Goal: Task Accomplishment & Management: Manage account settings

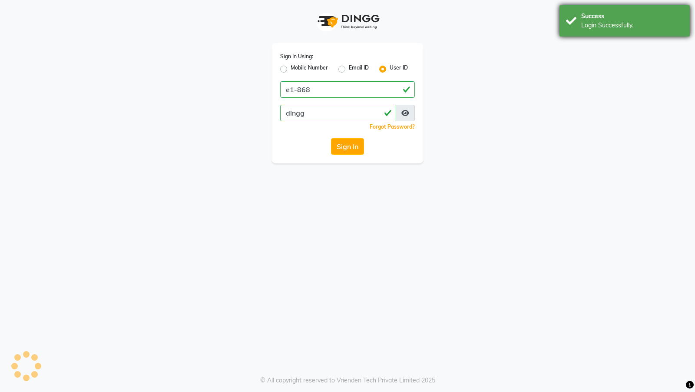
select select "95"
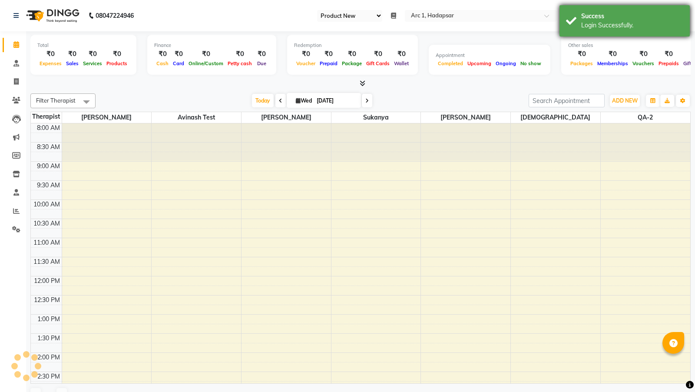
click at [608, 25] on div "Login Successfully." at bounding box center [632, 25] width 102 height 9
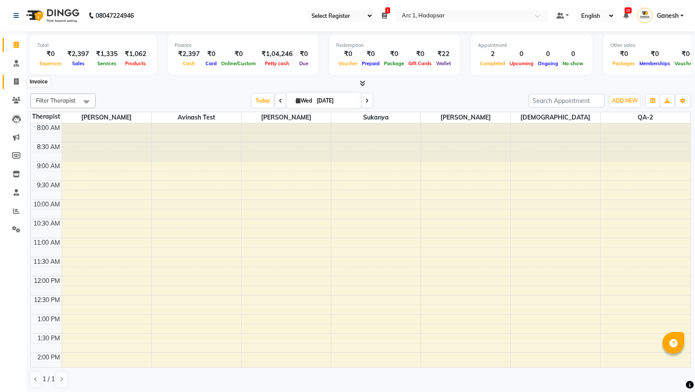
click at [11, 79] on span at bounding box center [16, 82] width 15 height 10
select select "96"
select select "service"
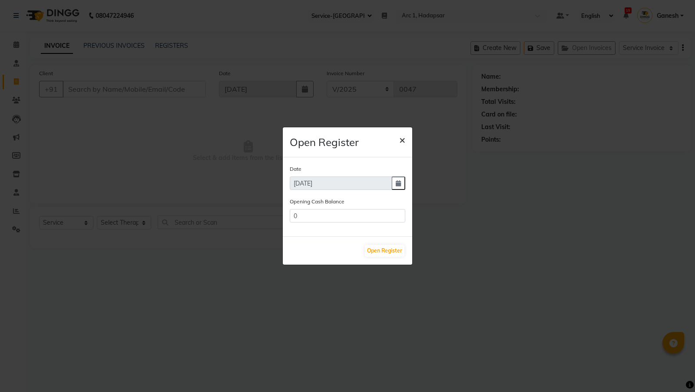
click at [405, 141] on span "×" at bounding box center [402, 139] width 6 height 13
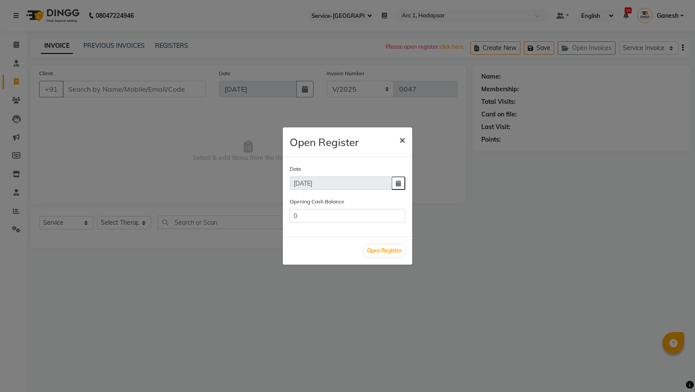
click at [402, 140] on span "×" at bounding box center [402, 139] width 6 height 13
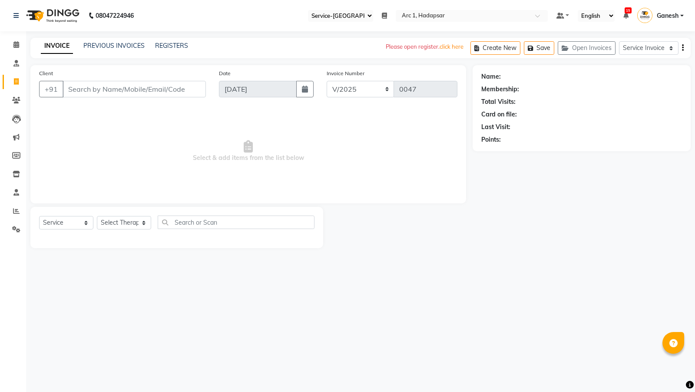
click at [340, 20] on select "Select Register Service-automation Service-ganesh" at bounding box center [340, 16] width 65 height 12
select select "96"
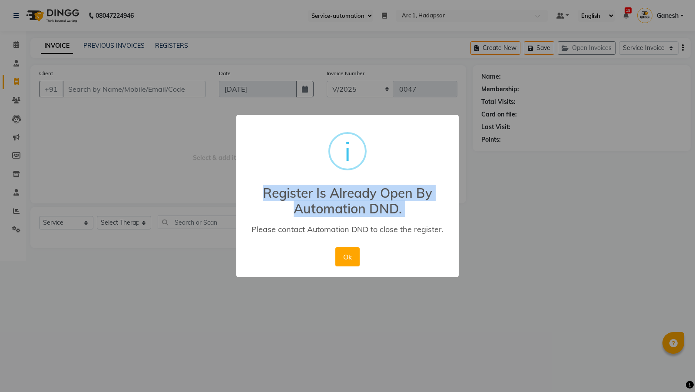
drag, startPoint x: 263, startPoint y: 191, endPoint x: 441, endPoint y: 223, distance: 180.6
click at [441, 223] on div "× i Register Is Already Open By Automation DND. Please contact Automation DND t…" at bounding box center [347, 196] width 222 height 162
click at [343, 257] on button "Ok" at bounding box center [347, 256] width 24 height 19
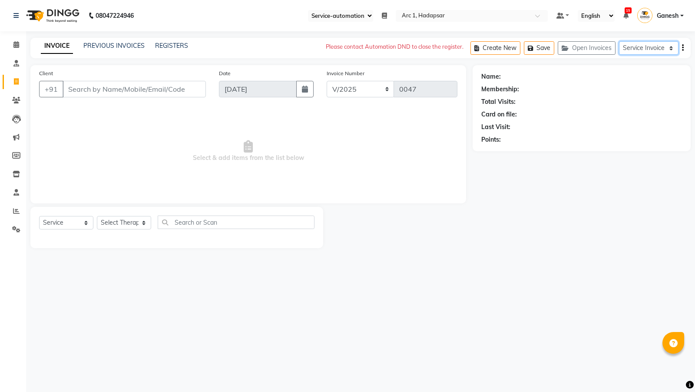
click at [648, 44] on select "Service Invoice Product Invoice" at bounding box center [649, 47] width 60 height 13
select select "product"
select select
select select "95"
select select "product"
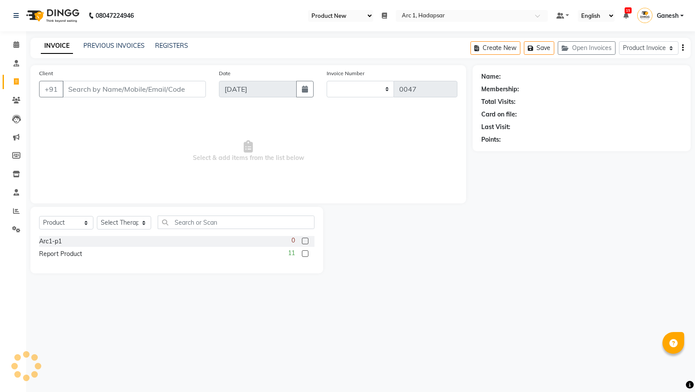
type input "0018"
select select "196"
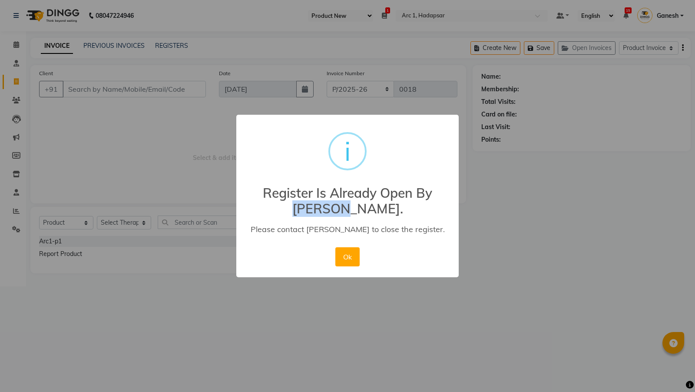
drag, startPoint x: 318, startPoint y: 208, endPoint x: 419, endPoint y: 209, distance: 100.3
click at [419, 209] on h2 "Register Is Already Open By Ganesh." at bounding box center [347, 196] width 222 height 42
click at [342, 258] on button "Ok" at bounding box center [347, 256] width 24 height 19
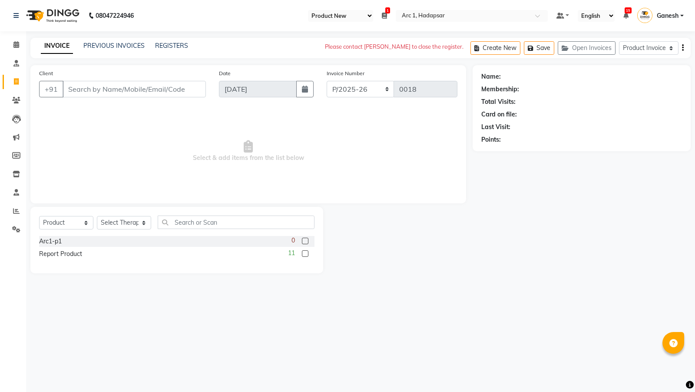
click at [355, 17] on select "Select Register Product New" at bounding box center [340, 16] width 65 height 12
click at [79, 86] on input "Client" at bounding box center [134, 89] width 143 height 17
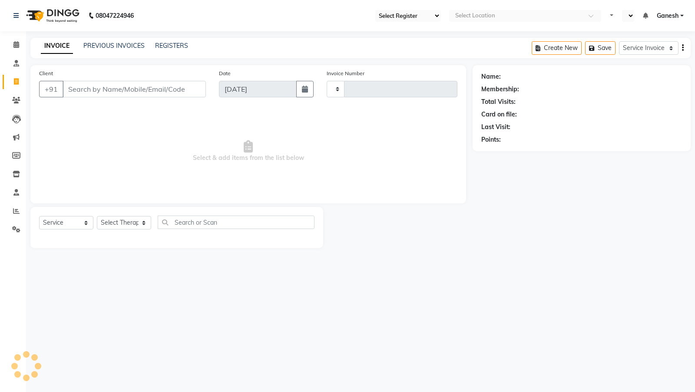
select select "service"
select select "96"
select select "en"
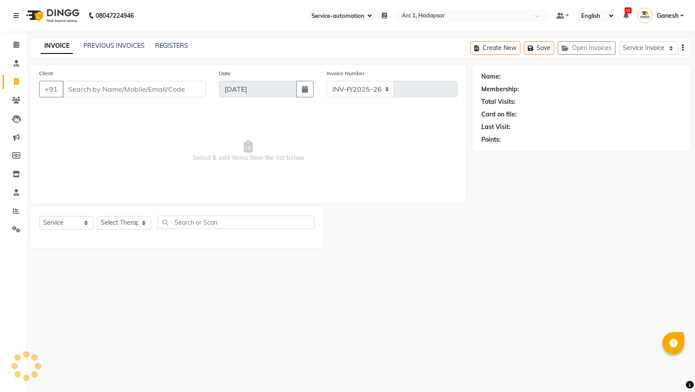
select select "96"
type input "0047"
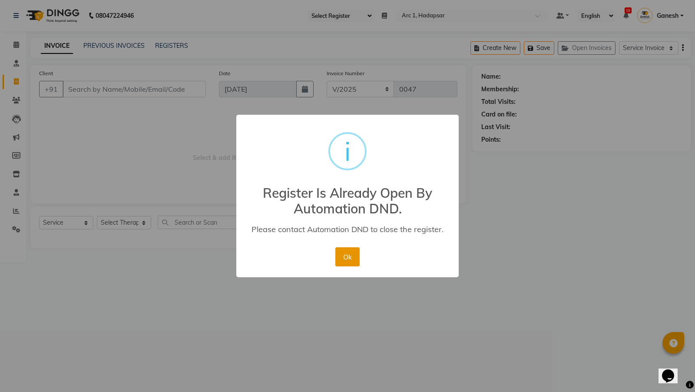
click at [348, 255] on button "Ok" at bounding box center [347, 256] width 24 height 19
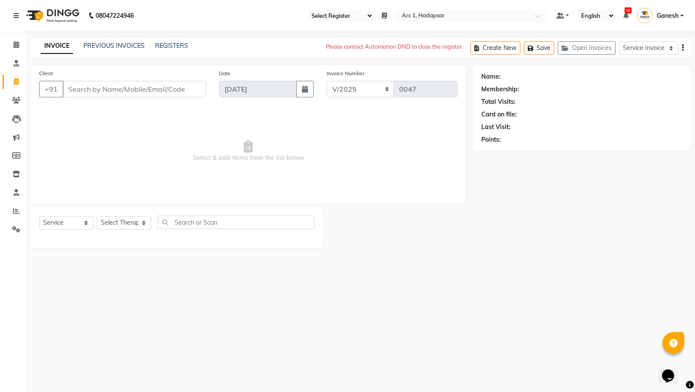
click at [352, 13] on select "Select Register Service-automation Service-ganesh" at bounding box center [340, 16] width 65 height 12
select select "94"
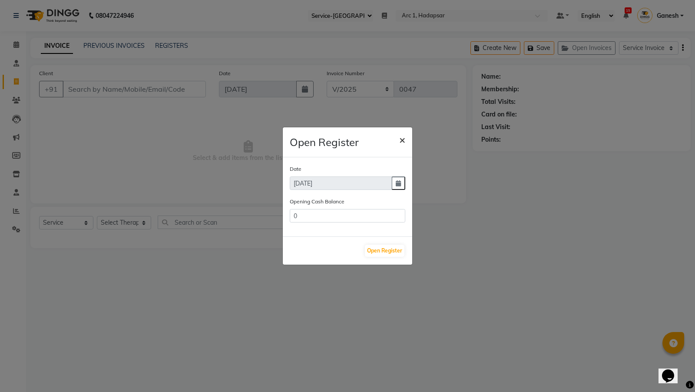
click at [399, 137] on span "×" at bounding box center [402, 139] width 6 height 13
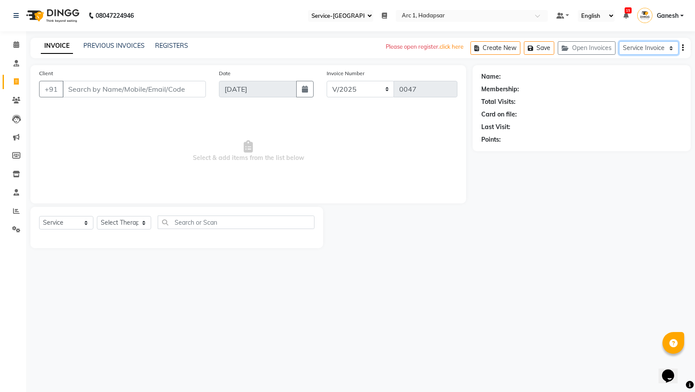
click at [638, 49] on select "Service Invoice Product Invoice" at bounding box center [649, 47] width 60 height 13
select select "product"
select select
select select "95"
select select "product"
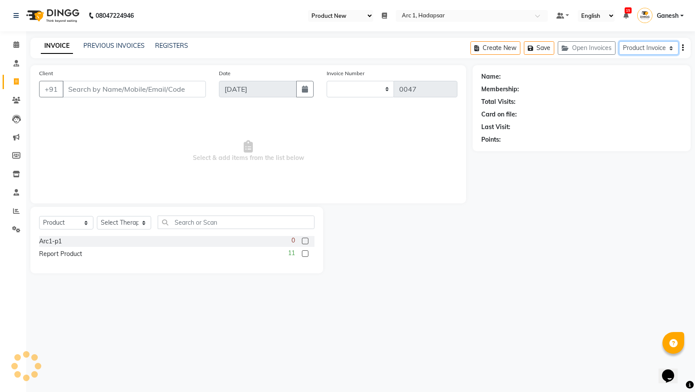
type input "0018"
select select "196"
click at [132, 89] on input "Client" at bounding box center [134, 89] width 143 height 17
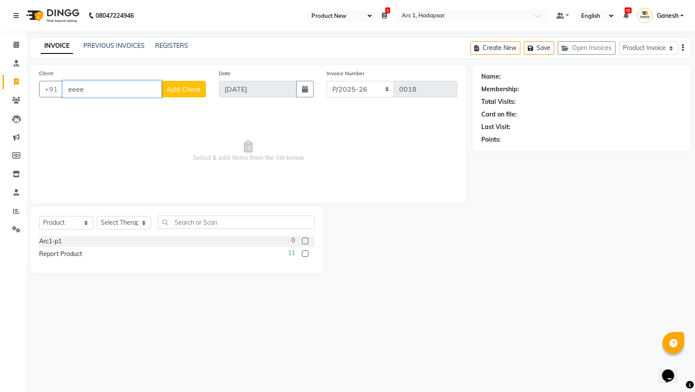
type input "eeee a"
click at [333, 13] on select "Select Register Product New" at bounding box center [340, 16] width 65 height 12
click at [386, 12] on span "1" at bounding box center [387, 10] width 5 height 6
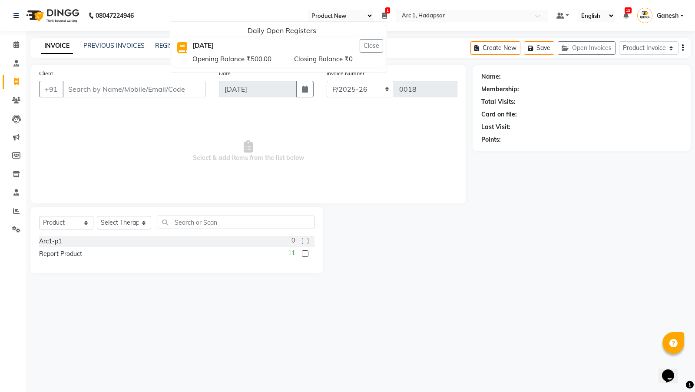
click at [399, 14] on div at bounding box center [472, 16] width 152 height 9
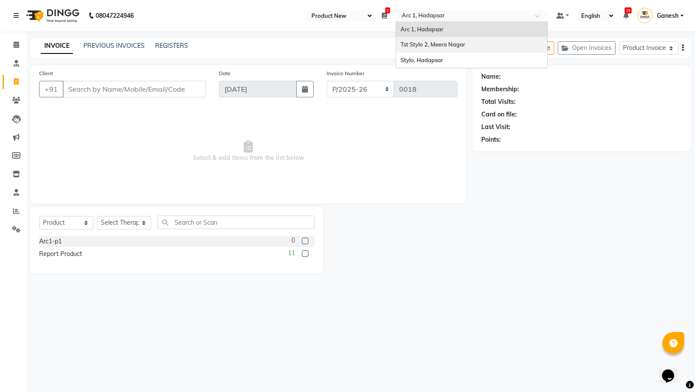
click at [400, 45] on span "Tst Stylo 2, Meera Nagar" at bounding box center [432, 44] width 65 height 7
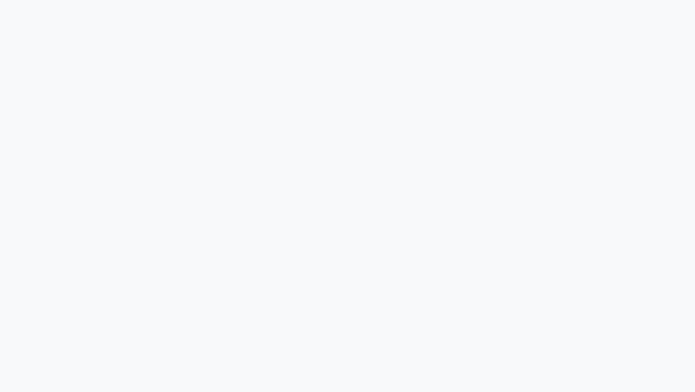
select select "service"
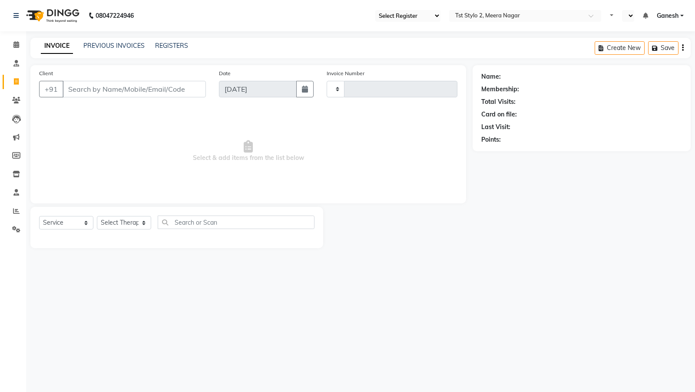
type input "0025"
select select "93"
select select "en"
select select "3"
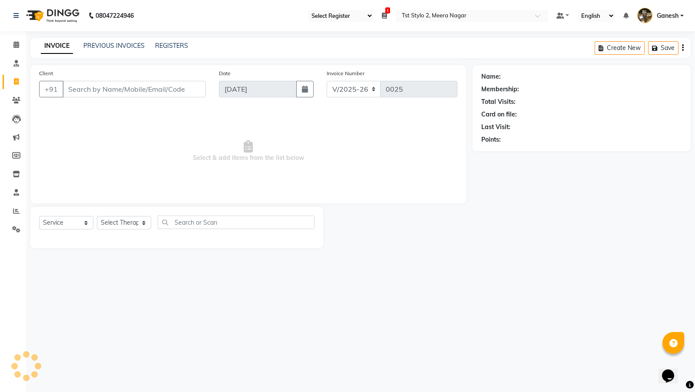
click at [329, 15] on select "Select Register Ganesh-new" at bounding box center [340, 16] width 65 height 12
click at [449, 17] on input "text" at bounding box center [463, 16] width 126 height 9
click at [15, 227] on icon at bounding box center [16, 229] width 8 height 7
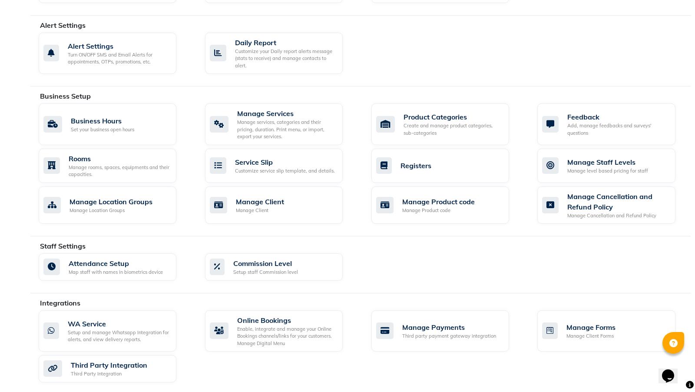
scroll to position [312, 0]
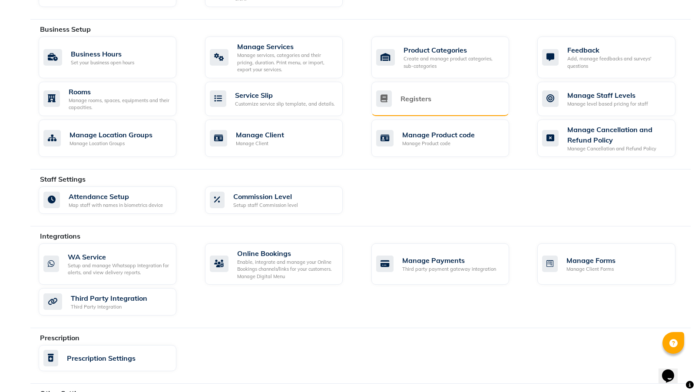
click at [417, 86] on div "Registers" at bounding box center [440, 99] width 138 height 34
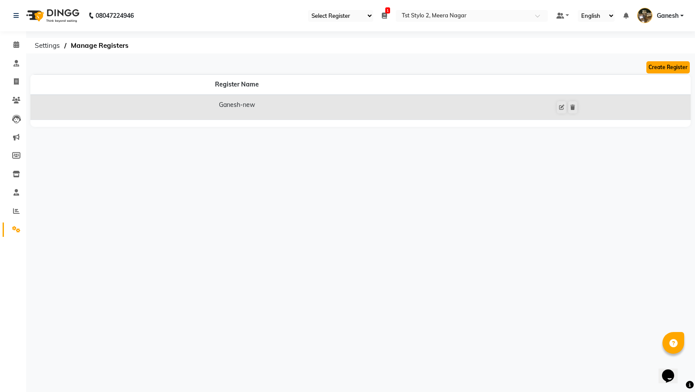
click at [667, 70] on button "Create Register" at bounding box center [667, 67] width 43 height 12
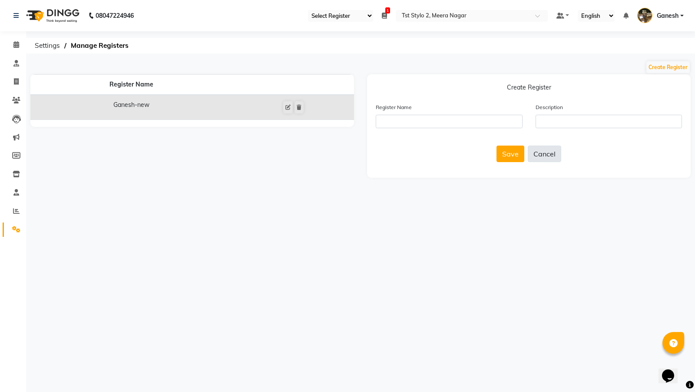
click at [549, 155] on button "Cancel" at bounding box center [544, 153] width 33 height 17
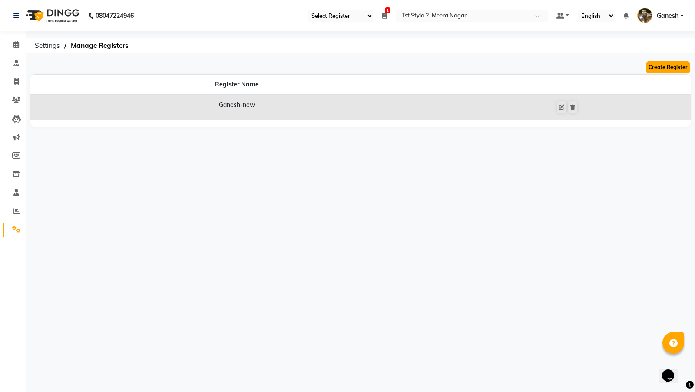
click at [657, 70] on button "Create Register" at bounding box center [667, 67] width 43 height 12
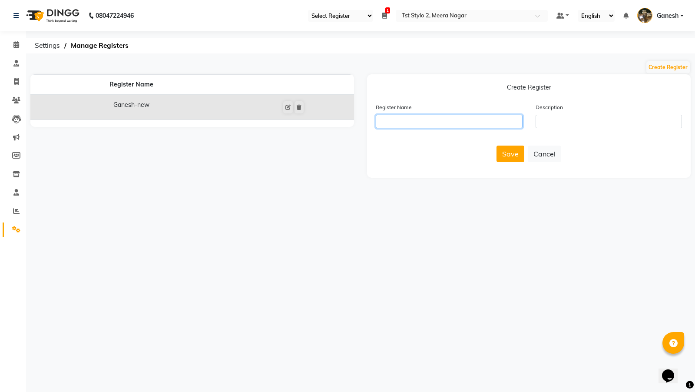
click at [433, 120] on input "text" at bounding box center [449, 121] width 147 height 13
type input "All-In-One"
click at [585, 130] on div "Register Name All-In-One Description" at bounding box center [528, 118] width 319 height 33
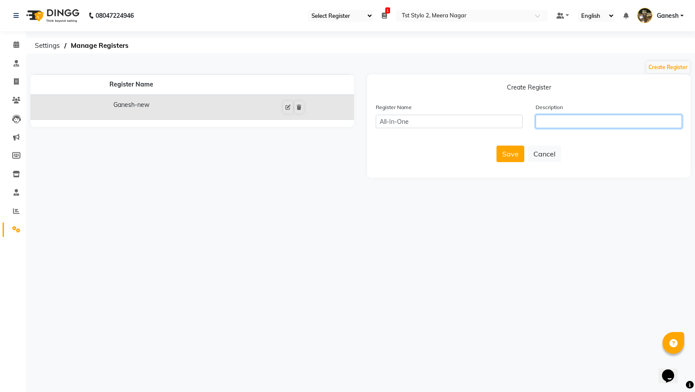
click at [577, 122] on input "text" at bounding box center [609, 121] width 147 height 13
type input "A"
type input "for all bills"
click at [507, 155] on button "Save" at bounding box center [510, 153] width 28 height 17
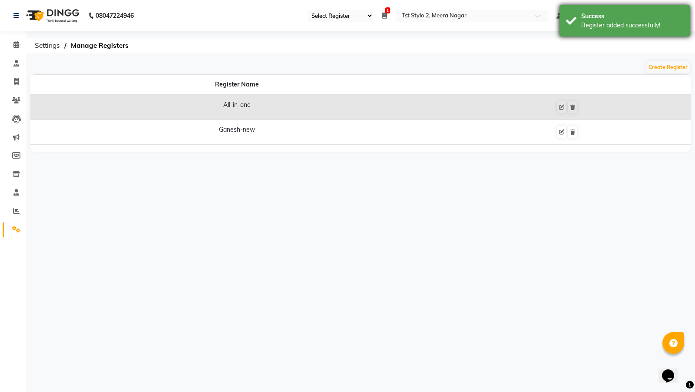
click at [608, 25] on div "Register added successfully!" at bounding box center [632, 25] width 102 height 9
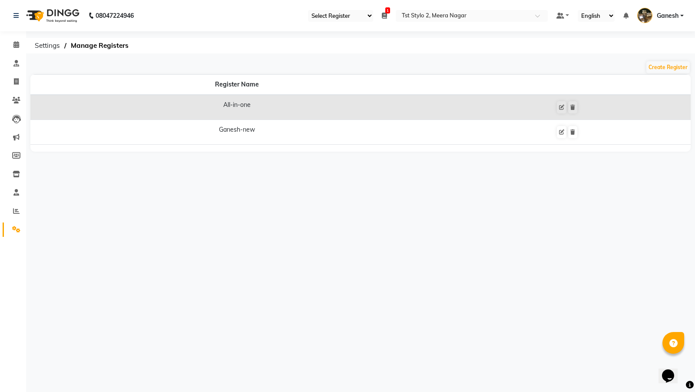
click at [342, 17] on select "Select Register All-in-one Ganesh-new" at bounding box center [340, 16] width 65 height 12
select select "97"
click at [14, 80] on icon at bounding box center [16, 81] width 5 height 7
select select "service"
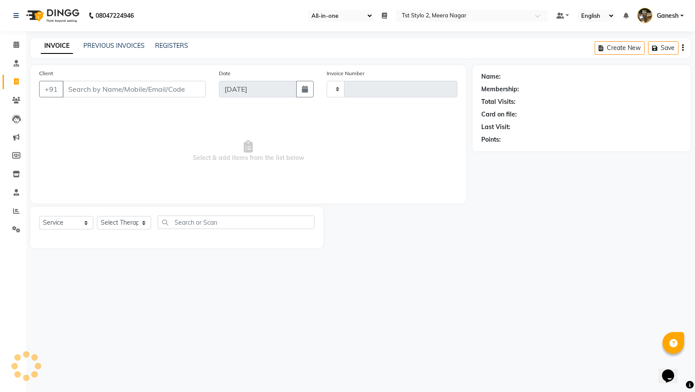
type input "0025"
select select "3"
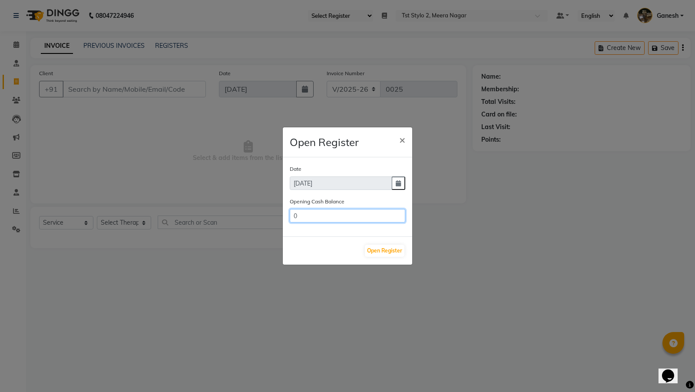
click at [295, 218] on input "0" at bounding box center [348, 215] width 116 height 13
type input "6500"
click at [373, 249] on button "Open Register" at bounding box center [385, 251] width 40 height 12
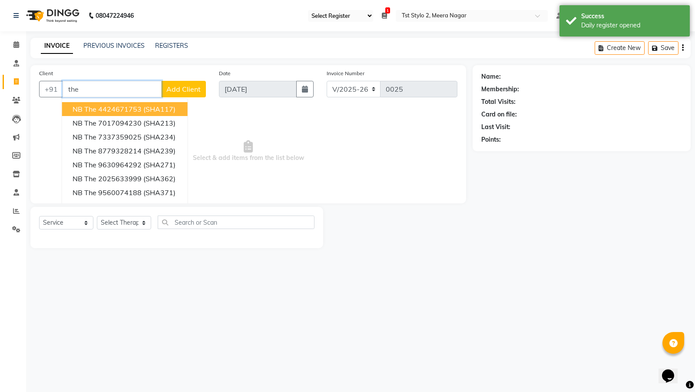
click at [90, 109] on span "NB The" at bounding box center [85, 109] width 24 height 9
type input "4424671753"
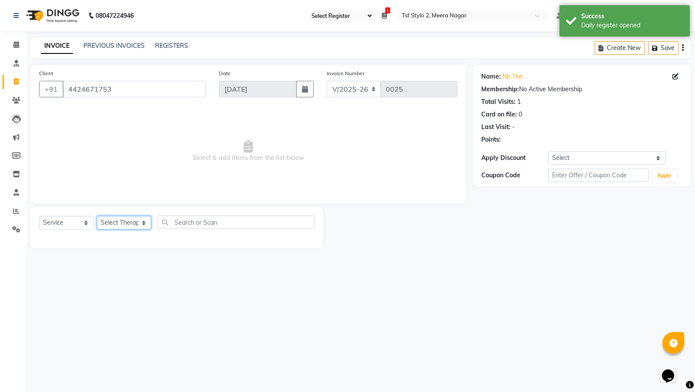
click at [112, 222] on select "Select Therapist abhi Ak Amit Deshmukh Arjun Dani Hello Jacq Karthik Meena Priy…" at bounding box center [124, 222] width 54 height 13
select select "1091"
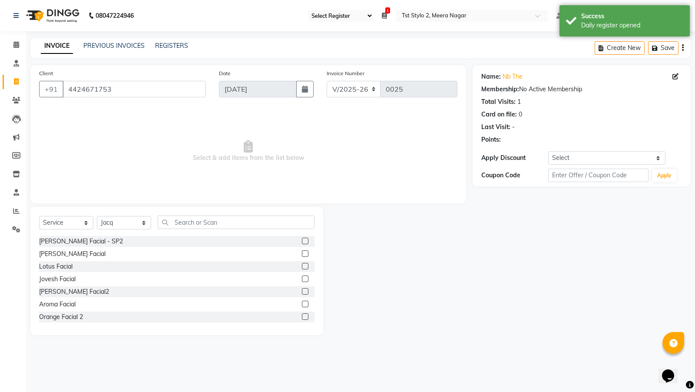
click at [305, 253] on label at bounding box center [305, 253] width 7 height 7
click at [305, 253] on input "checkbox" at bounding box center [305, 254] width 6 height 6
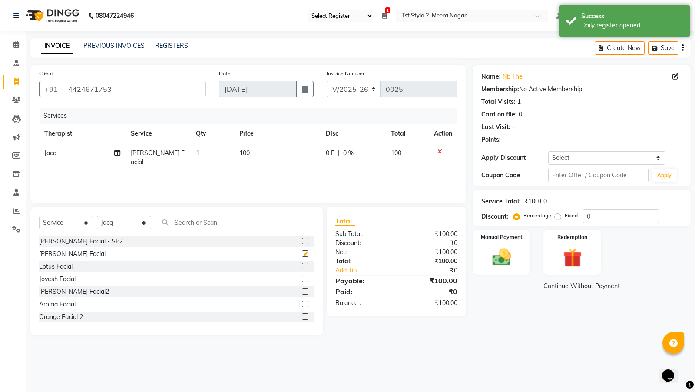
checkbox input "false"
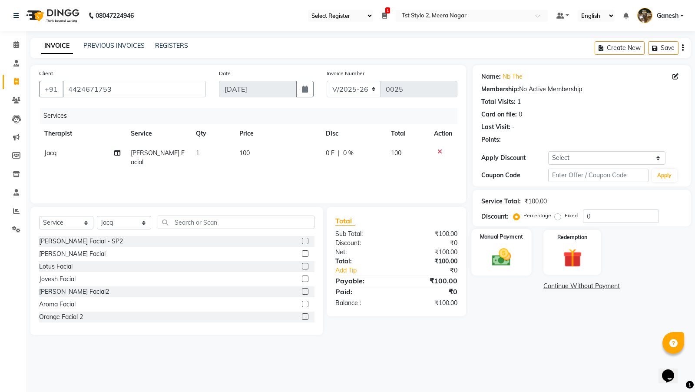
click at [508, 253] on img at bounding box center [501, 257] width 31 height 22
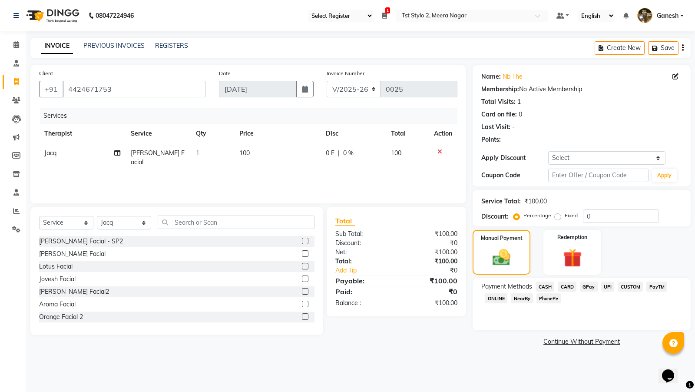
click at [543, 284] on span "CASH" at bounding box center [545, 286] width 19 height 10
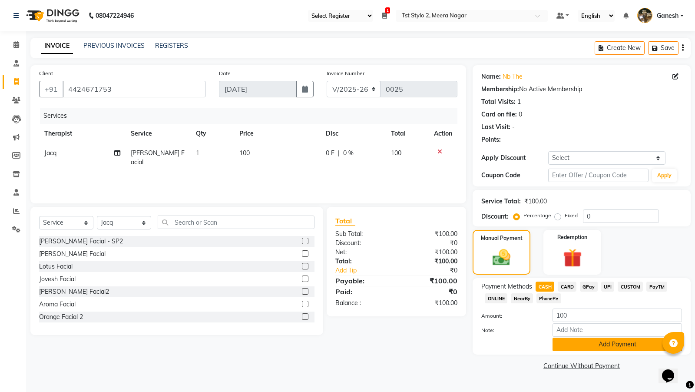
click at [581, 346] on button "Add Payment" at bounding box center [616, 343] width 129 height 13
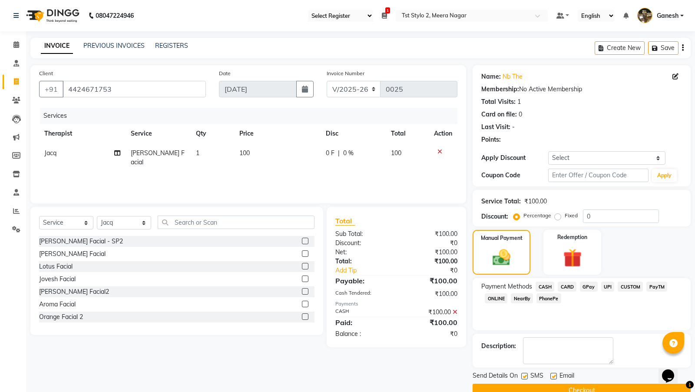
click at [553, 375] on label at bounding box center [553, 376] width 7 height 7
click at [553, 375] on input "checkbox" at bounding box center [553, 377] width 6 height 6
checkbox input "false"
click at [524, 374] on label at bounding box center [524, 376] width 7 height 7
click at [524, 374] on input "checkbox" at bounding box center [524, 377] width 6 height 6
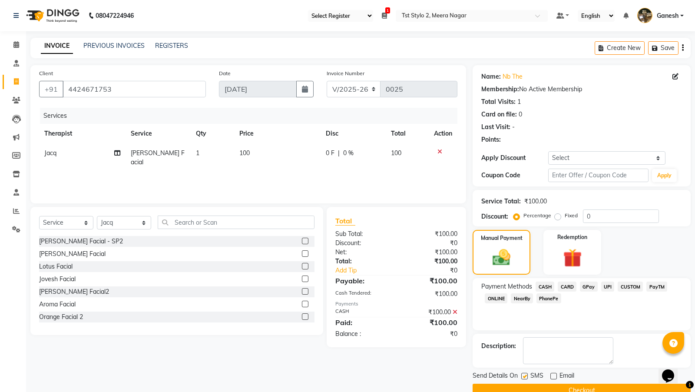
checkbox input "false"
click at [520, 388] on button "Checkout" at bounding box center [582, 389] width 218 height 13
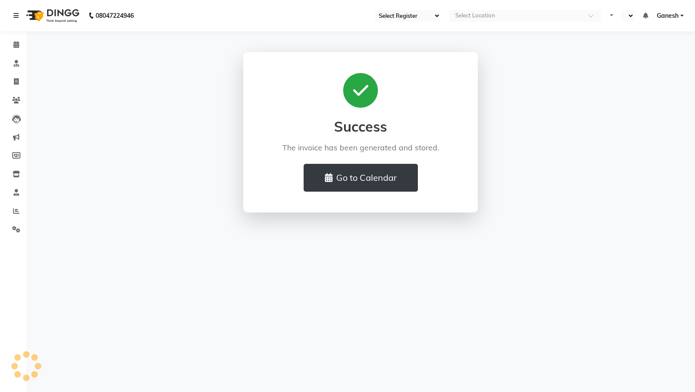
select select "97"
select select "en"
select select "service"
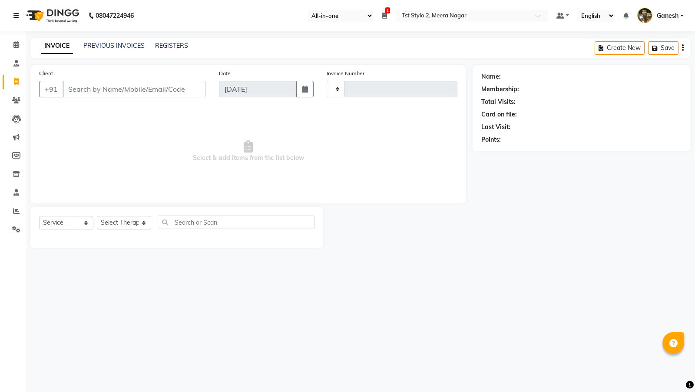
type input "0026"
select select "3"
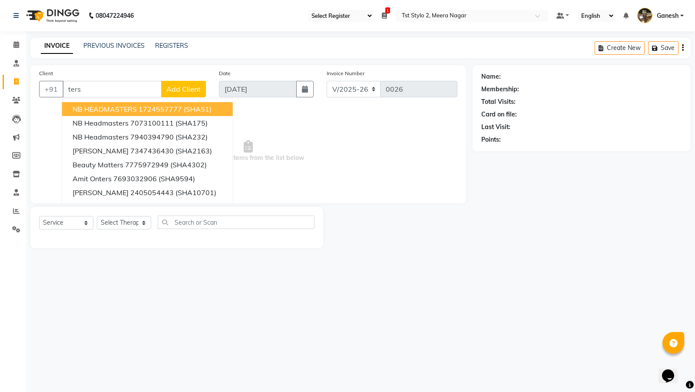
click at [85, 109] on span "NB HEADMASTERS" at bounding box center [105, 109] width 64 height 9
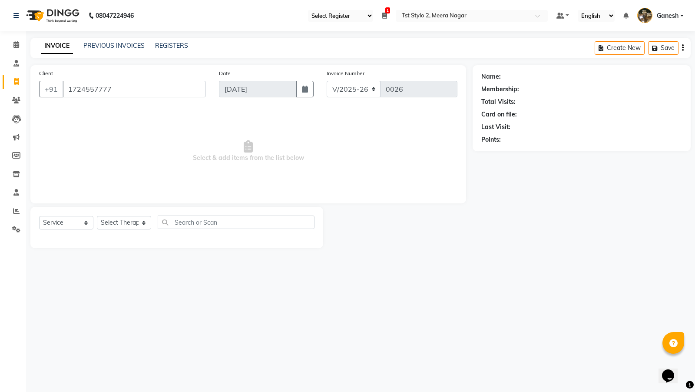
type input "1724557777"
click at [63, 224] on select "Select Service Product Membership Package Voucher Prepaid Gift Card" at bounding box center [66, 222] width 54 height 13
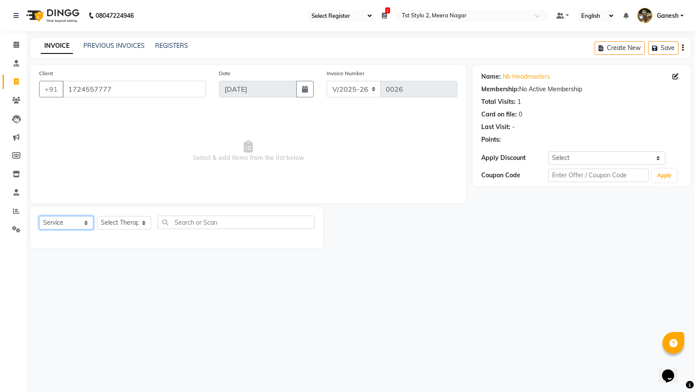
select select "product"
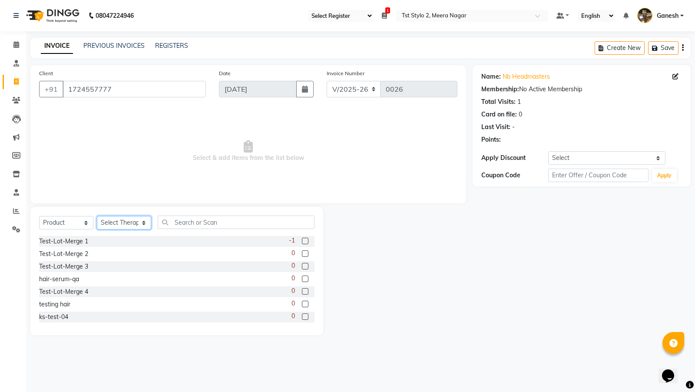
click at [133, 225] on select "Select Therapist [PERSON_NAME] [PERSON_NAME] Hello [PERSON_NAME] [PERSON_NAME] …" at bounding box center [124, 222] width 54 height 13
select select "457"
click at [305, 251] on label at bounding box center [305, 253] width 7 height 7
click at [305, 251] on input "checkbox" at bounding box center [305, 254] width 6 height 6
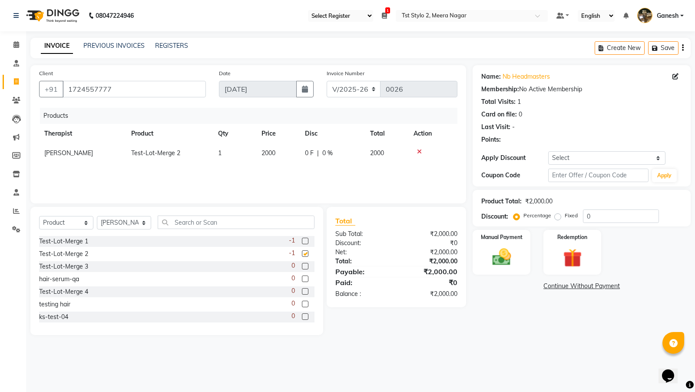
checkbox input "false"
click at [512, 255] on img at bounding box center [501, 257] width 31 height 22
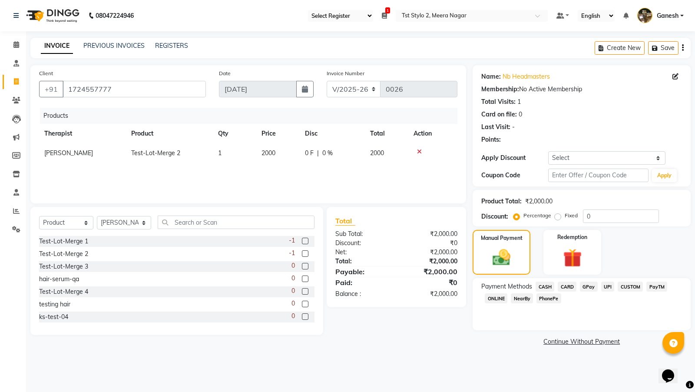
click at [546, 286] on span "CASH" at bounding box center [545, 286] width 19 height 10
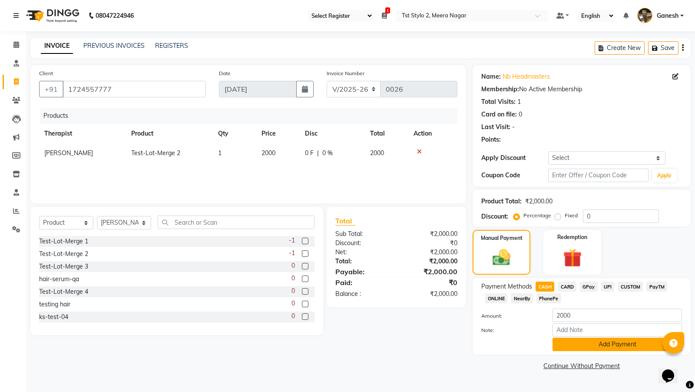
click at [569, 345] on button "Add Payment" at bounding box center [616, 343] width 129 height 13
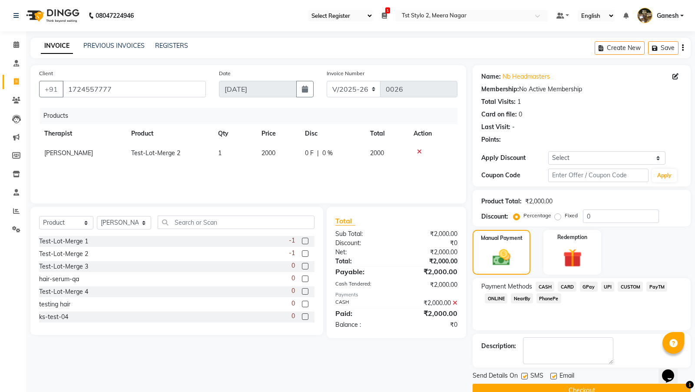
click at [554, 373] on label at bounding box center [553, 376] width 7 height 7
click at [554, 374] on input "checkbox" at bounding box center [553, 377] width 6 height 6
checkbox input "false"
click at [524, 374] on label at bounding box center [524, 376] width 7 height 7
click at [524, 374] on input "checkbox" at bounding box center [524, 377] width 6 height 6
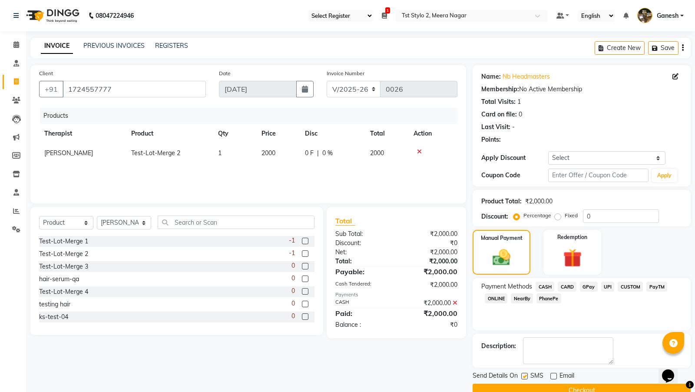
checkbox input "false"
click at [521, 387] on button "Checkout" at bounding box center [582, 389] width 218 height 13
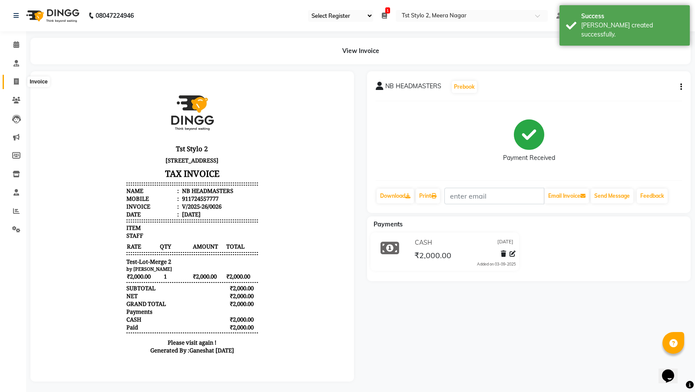
click at [15, 79] on icon at bounding box center [16, 81] width 5 height 7
select select "service"
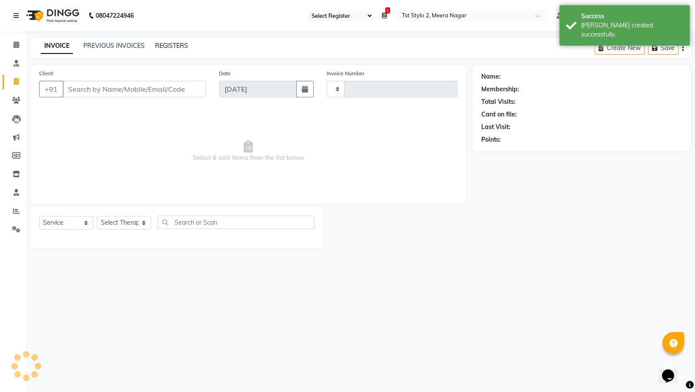
type input "0027"
select select "3"
click at [165, 46] on link "REGISTERS" at bounding box center [171, 46] width 33 height 8
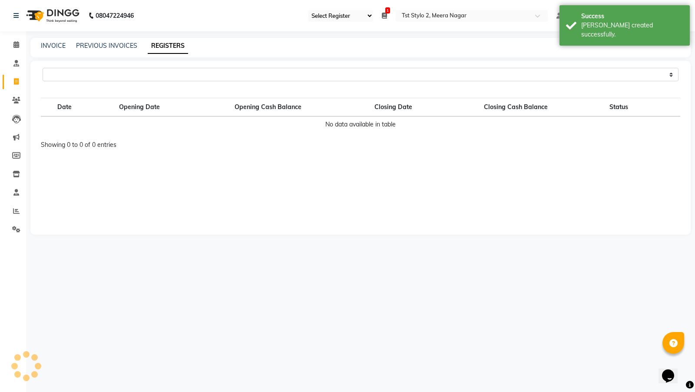
select select "97"
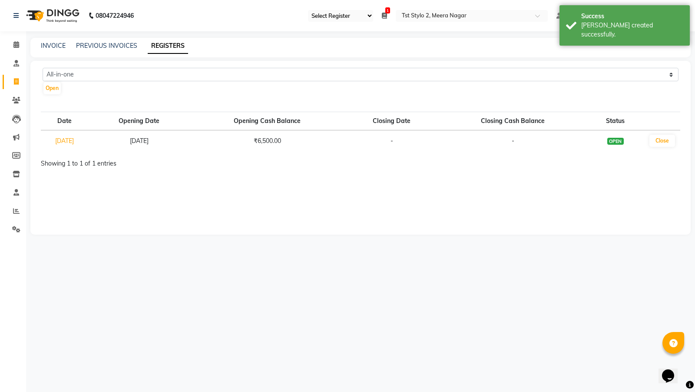
click at [384, 13] on icon at bounding box center [384, 16] width 5 height 6
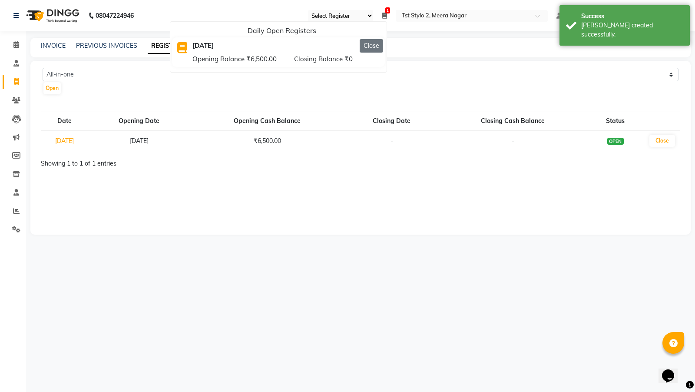
click at [376, 46] on button "Close" at bounding box center [371, 45] width 23 height 13
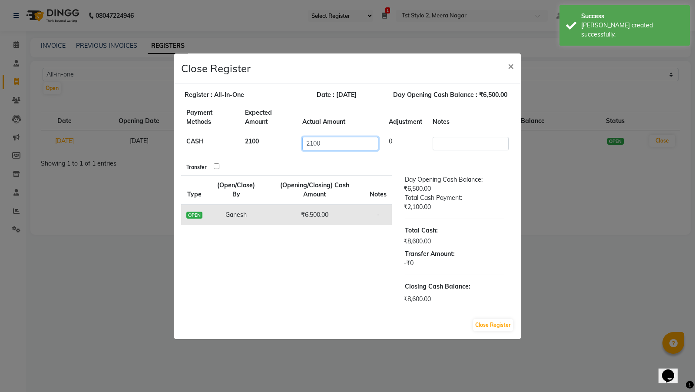
drag, startPoint x: 335, startPoint y: 142, endPoint x: 295, endPoint y: 142, distance: 40.0
click at [295, 142] on tr "CASH 2100 2100 0" at bounding box center [347, 144] width 333 height 24
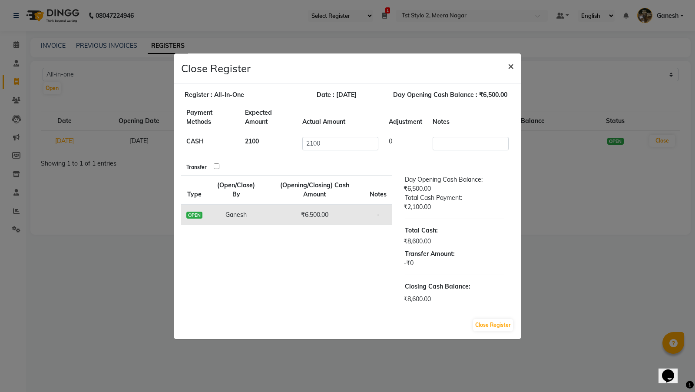
click at [514, 64] on span "×" at bounding box center [511, 65] width 6 height 13
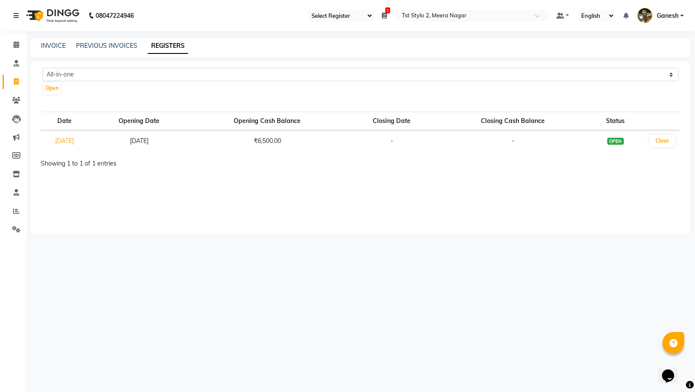
click at [109, 38] on div "INVOICE PREVIOUS INVOICES REGISTERS" at bounding box center [360, 48] width 660 height 20
click at [106, 51] on div "INVOICE PREVIOUS INVOICES REGISTERS" at bounding box center [360, 48] width 660 height 20
click at [108, 43] on link "PREVIOUS INVOICES" at bounding box center [106, 46] width 61 height 8
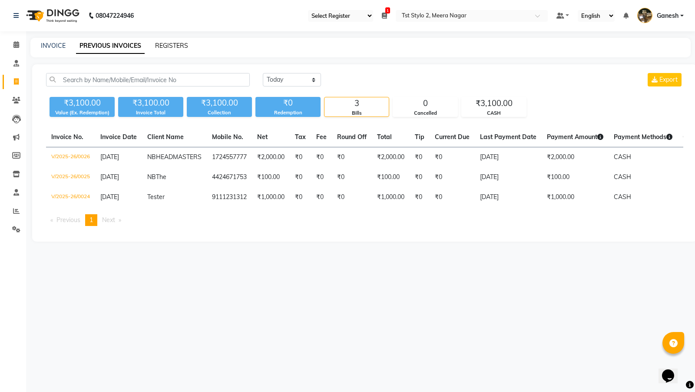
click at [166, 43] on link "REGISTERS" at bounding box center [171, 46] width 33 height 8
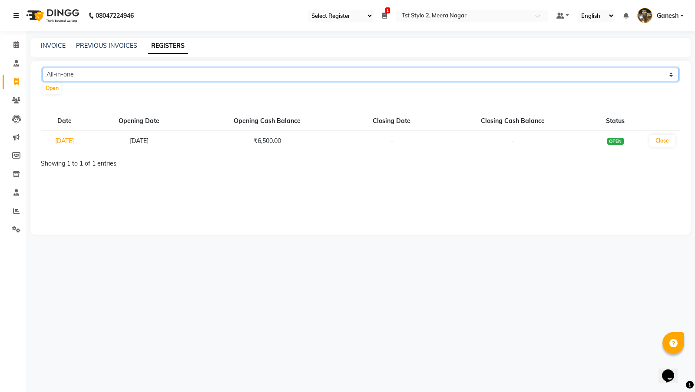
click at [86, 76] on select "All-in-one Ganesh-new" at bounding box center [361, 74] width 636 height 13
click at [73, 71] on select "All-in-one Ganesh-new" at bounding box center [361, 74] width 636 height 13
click at [72, 73] on select "All-in-one Ganesh-new" at bounding box center [361, 74] width 636 height 13
select select "97"
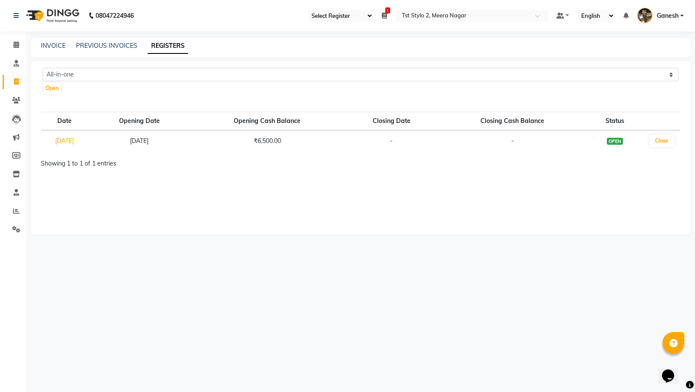
click at [341, 19] on select "Select Register All-in-one Ganesh-new" at bounding box center [340, 16] width 65 height 12
click at [17, 228] on icon at bounding box center [16, 229] width 8 height 7
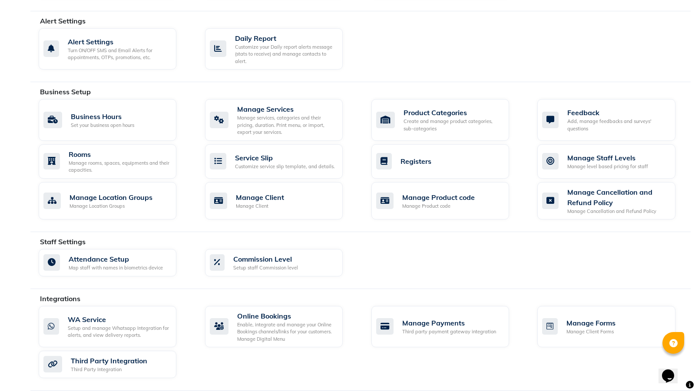
scroll to position [271, 0]
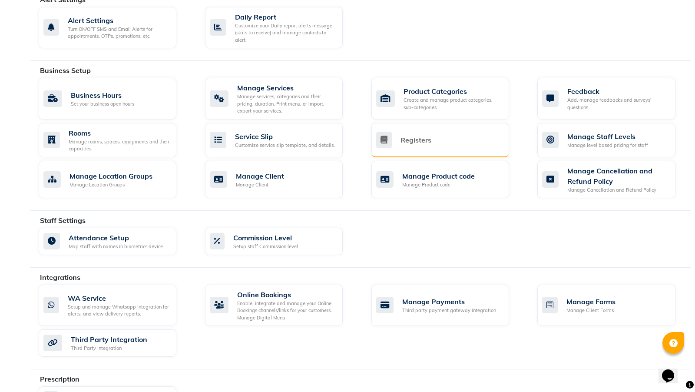
click at [414, 135] on div "Registers" at bounding box center [415, 140] width 31 height 10
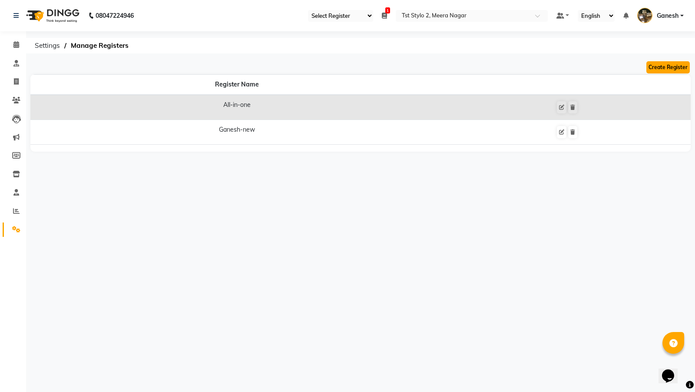
click at [654, 65] on button "Create Register" at bounding box center [667, 67] width 43 height 12
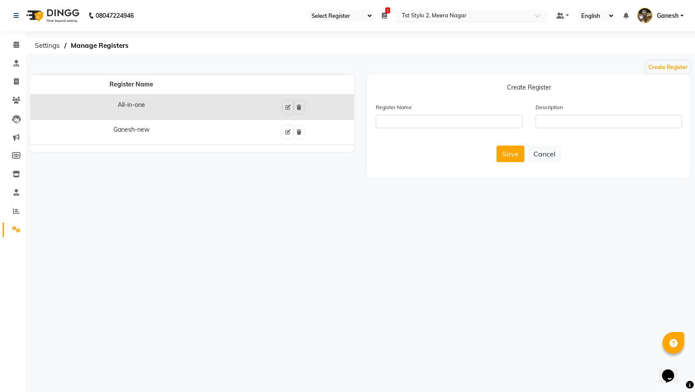
click at [460, 16] on input "text" at bounding box center [463, 16] width 126 height 9
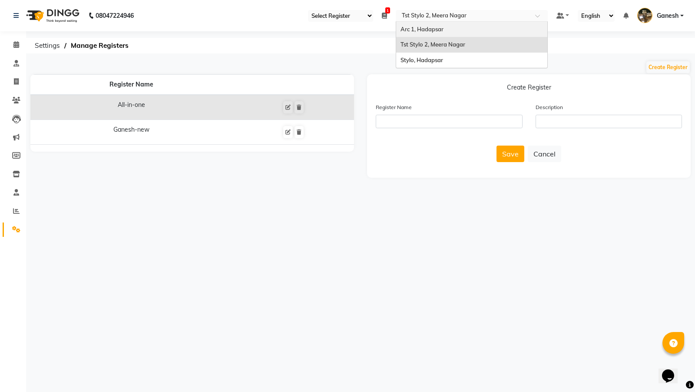
click at [414, 29] on span "Arc 1, Hadapsar" at bounding box center [421, 29] width 43 height 7
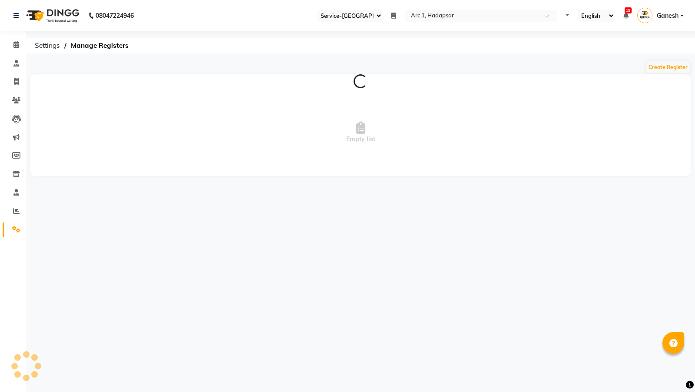
select select "94"
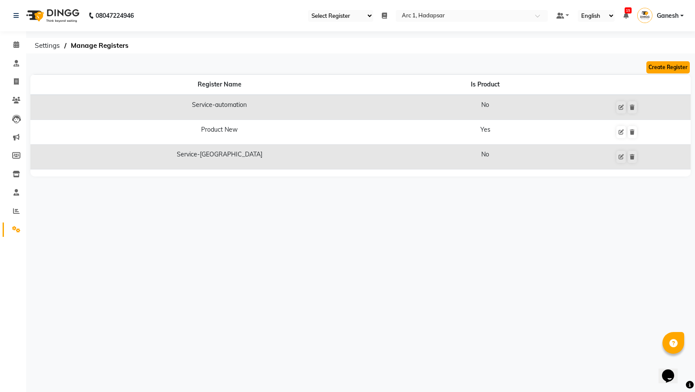
click at [673, 66] on button "Create Register" at bounding box center [667, 67] width 43 height 12
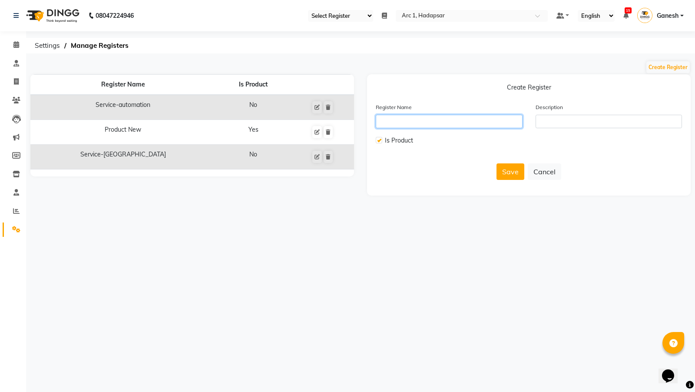
click at [405, 118] on input "text" at bounding box center [449, 121] width 147 height 13
type input "front-desk"
click at [377, 142] on label at bounding box center [379, 140] width 7 height 7
click at [377, 142] on input "checkbox" at bounding box center [379, 141] width 6 height 6
checkbox input "false"
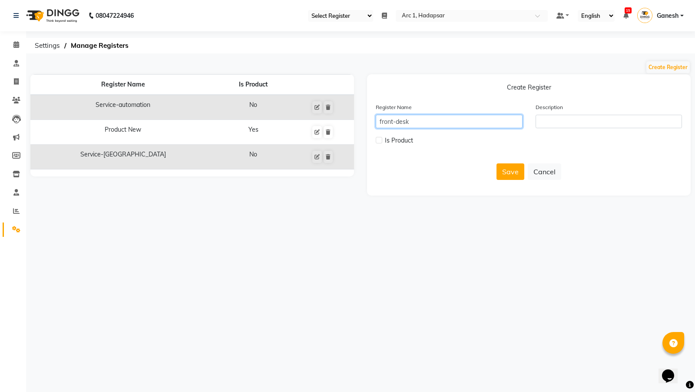
click at [457, 122] on input "front-desk" at bounding box center [449, 121] width 147 height 13
type input "front-desk-services"
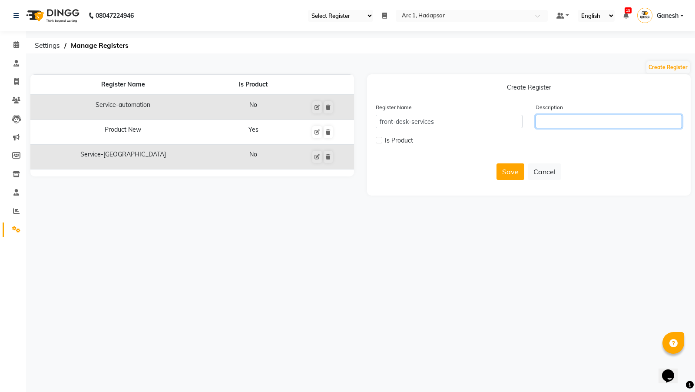
click at [573, 122] on input "text" at bounding box center [609, 121] width 147 height 13
type input "ONly for services Bill"
click at [522, 170] on button "Save" at bounding box center [510, 171] width 28 height 17
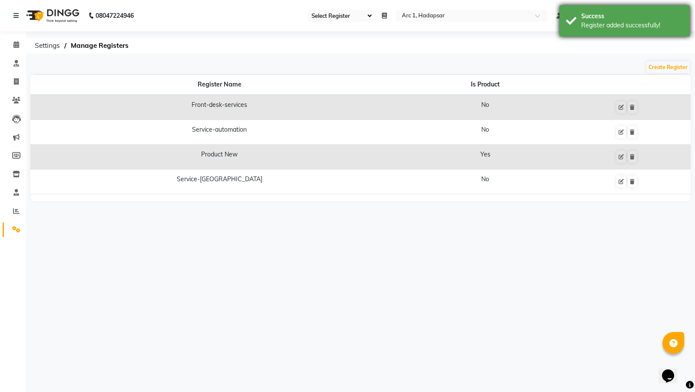
click at [613, 25] on div "Register added successfully!" at bounding box center [632, 25] width 102 height 9
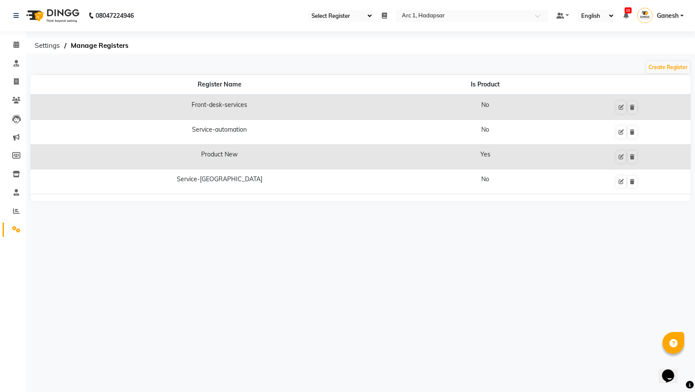
click at [349, 16] on select "Select Register Front-desk-services Service-automation Service-ganesh" at bounding box center [340, 16] width 65 height 12
select select "98"
click at [20, 84] on span at bounding box center [16, 82] width 15 height 10
select select "service"
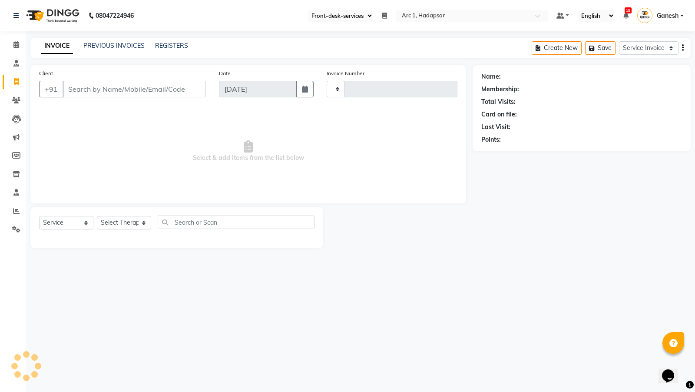
type input "0047"
select select "96"
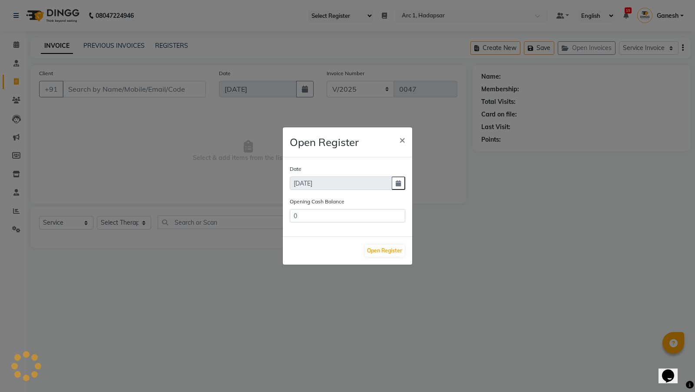
click at [341, 13] on ngb-modal-window "Open Register × Date 03-09-2025 Opening Cash Balance 0 Open Register" at bounding box center [347, 196] width 695 height 392
click at [404, 140] on span "×" at bounding box center [402, 139] width 6 height 13
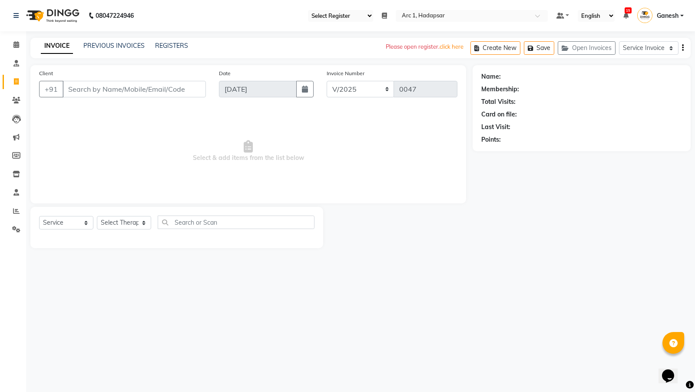
click at [353, 18] on select "Select Register Front-desk-services Service-automation Service-ganesh" at bounding box center [340, 16] width 65 height 12
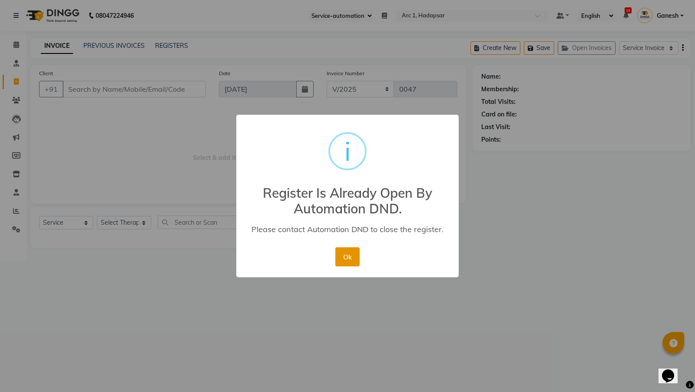
click at [350, 253] on button "Ok" at bounding box center [347, 256] width 24 height 19
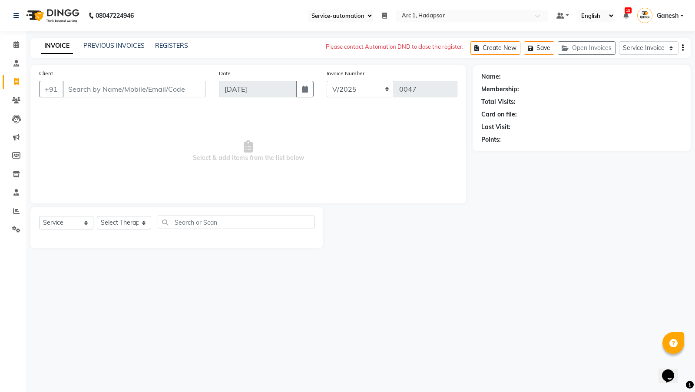
click at [327, 15] on select "Select Register Front-desk-services Service-automation Service-ganesh" at bounding box center [340, 16] width 65 height 12
select select "94"
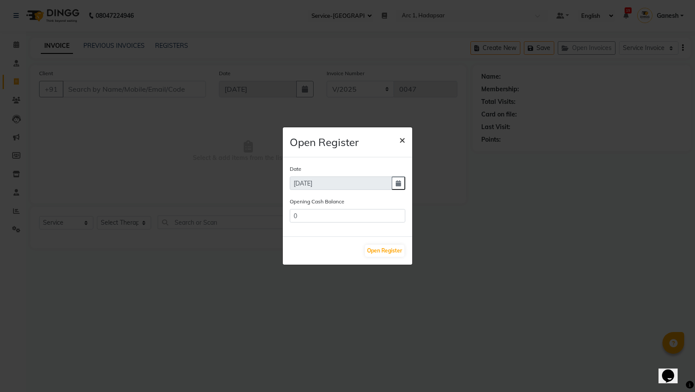
click at [405, 138] on span "×" at bounding box center [402, 139] width 6 height 13
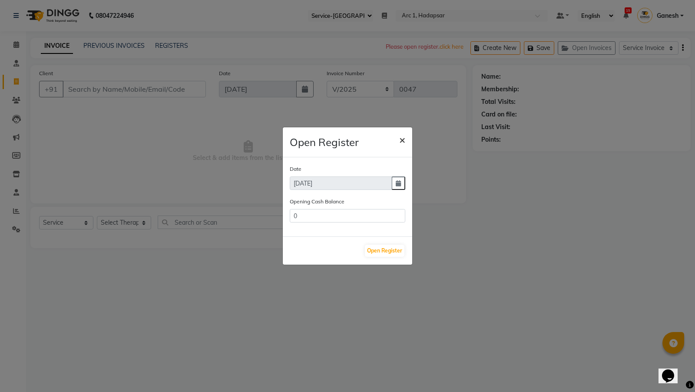
click at [404, 142] on span "×" at bounding box center [402, 139] width 6 height 13
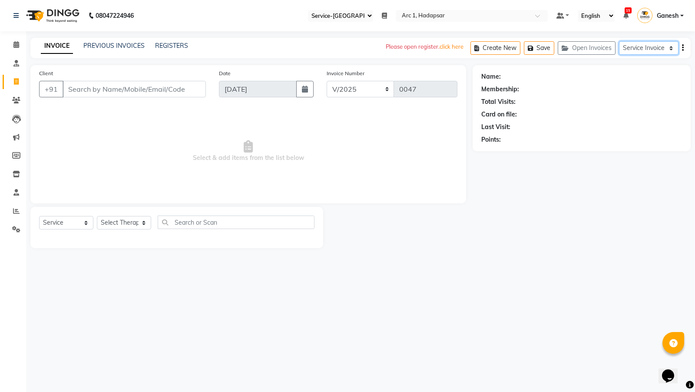
click at [640, 47] on select "Service Invoice Product Invoice" at bounding box center [649, 47] width 60 height 13
select select "product"
select select
select select "95"
select select "product"
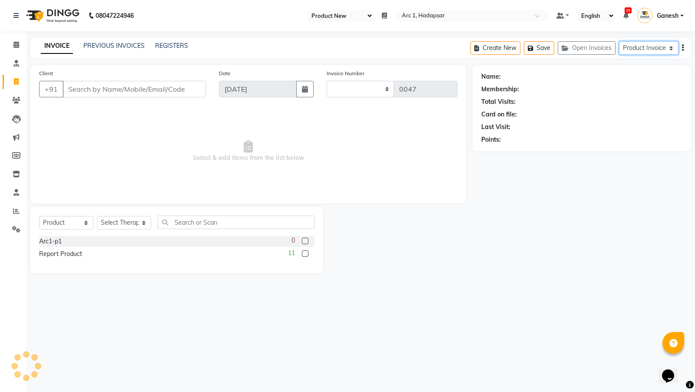
type input "0018"
click at [324, 15] on select "Select Register Product New" at bounding box center [340, 16] width 65 height 12
select select "196"
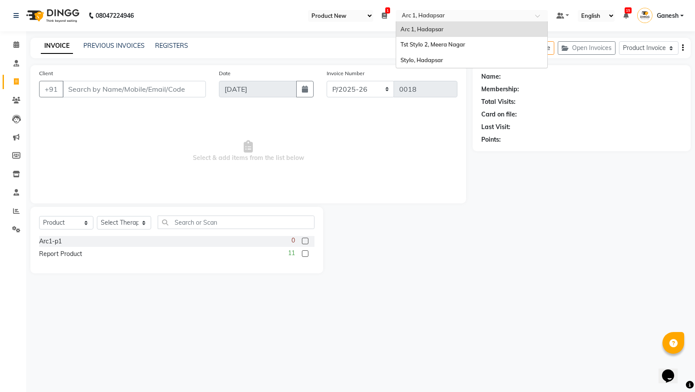
click at [417, 20] on input "text" at bounding box center [463, 16] width 126 height 9
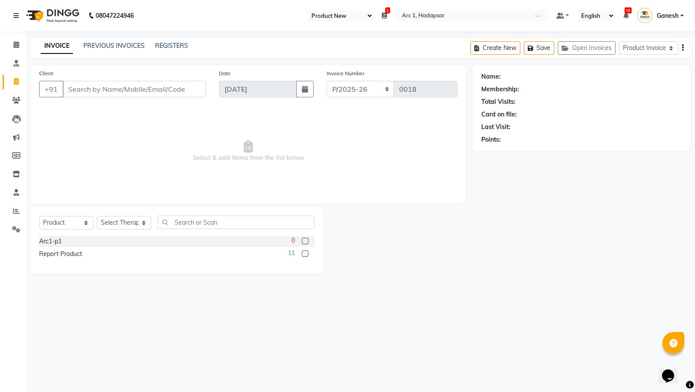
click at [661, 13] on span "Ganesh" at bounding box center [668, 15] width 22 height 9
drag, startPoint x: 661, startPoint y: 13, endPoint x: 654, endPoint y: 25, distance: 13.3
click at [661, 13] on span "Ganesh" at bounding box center [668, 15] width 22 height 9
click at [661, 9] on link "Ganesh" at bounding box center [660, 16] width 46 height 14
click at [640, 62] on link "Sign out" at bounding box center [638, 62] width 79 height 13
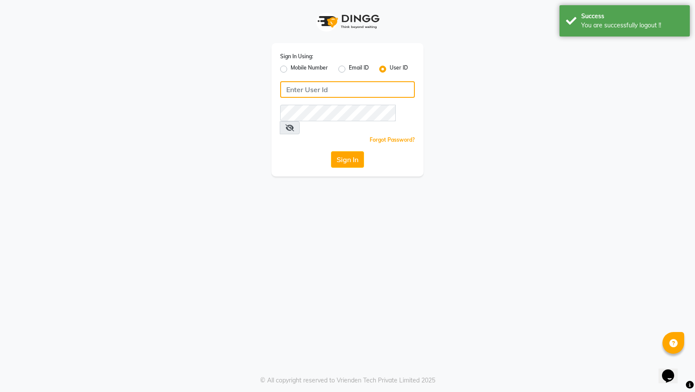
click at [340, 88] on input "Username" at bounding box center [347, 89] width 135 height 17
click at [349, 72] on label "Email ID" at bounding box center [359, 69] width 20 height 10
click at [349, 69] on input "Email ID" at bounding box center [352, 67] width 6 height 6
radio input "true"
radio input "false"
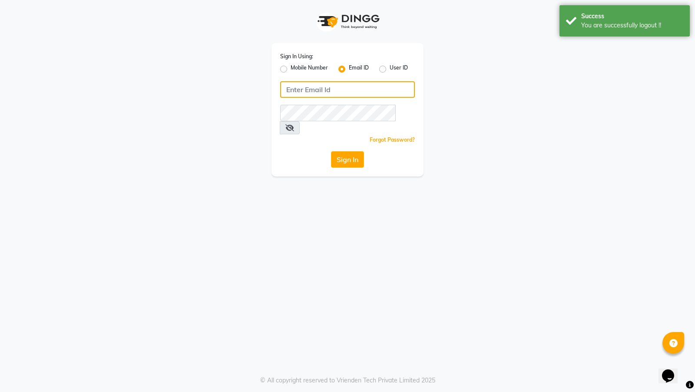
click at [334, 82] on input "Username" at bounding box center [347, 89] width 135 height 17
type input "automation-dnd@gmail.com"
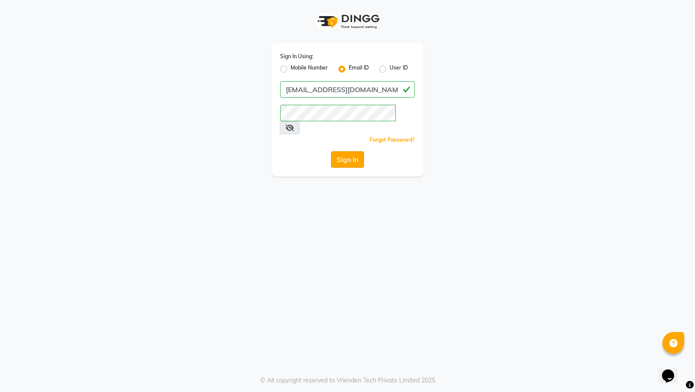
click at [347, 151] on button "Sign In" at bounding box center [347, 159] width 33 height 17
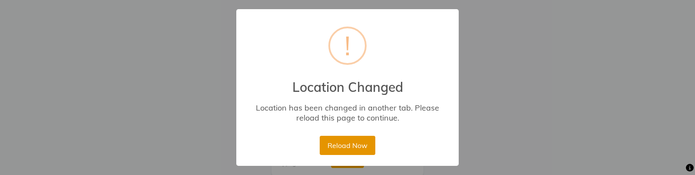
click at [341, 145] on button "Reload Now" at bounding box center [347, 145] width 55 height 19
